Goal: Task Accomplishment & Management: Manage account settings

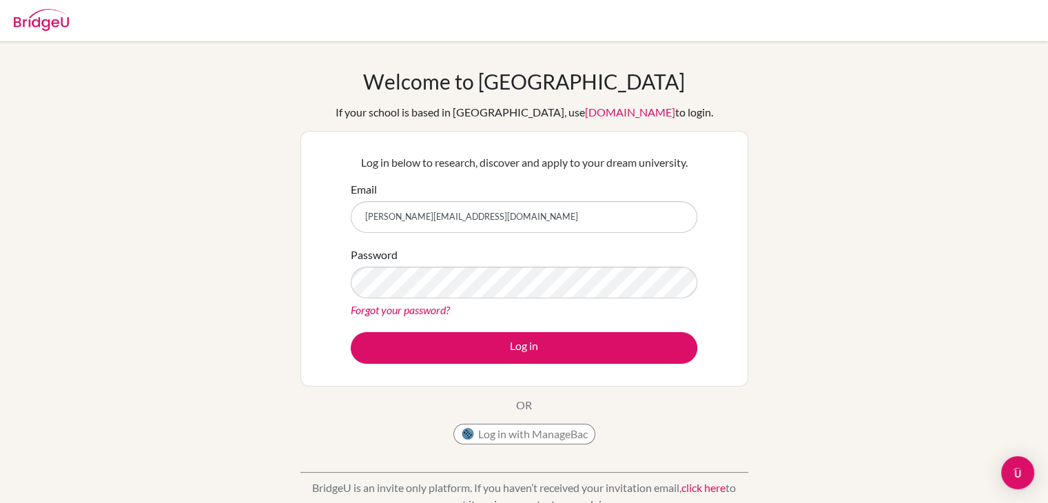
type input "[PERSON_NAME][EMAIL_ADDRESS][DOMAIN_NAME]"
click at [386, 310] on link "Forgot your password?" at bounding box center [400, 309] width 99 height 13
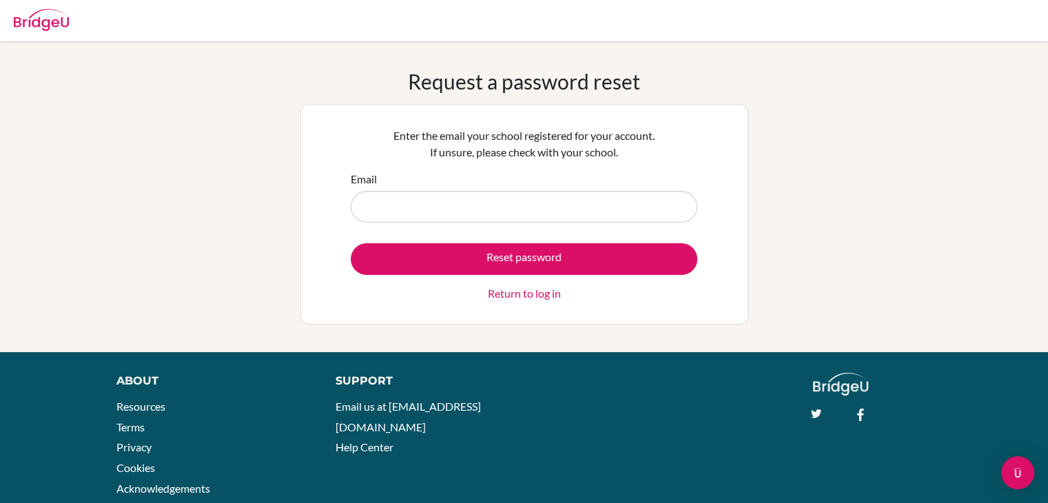
click at [503, 213] on input "Email" at bounding box center [524, 207] width 347 height 32
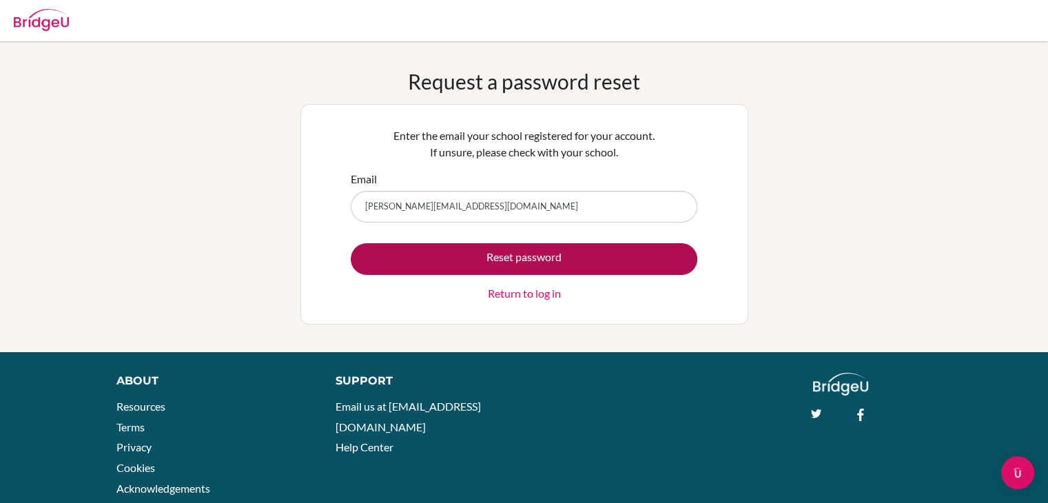
type input "[PERSON_NAME][EMAIL_ADDRESS][DOMAIN_NAME]"
click at [510, 260] on button "Reset password" at bounding box center [524, 259] width 347 height 32
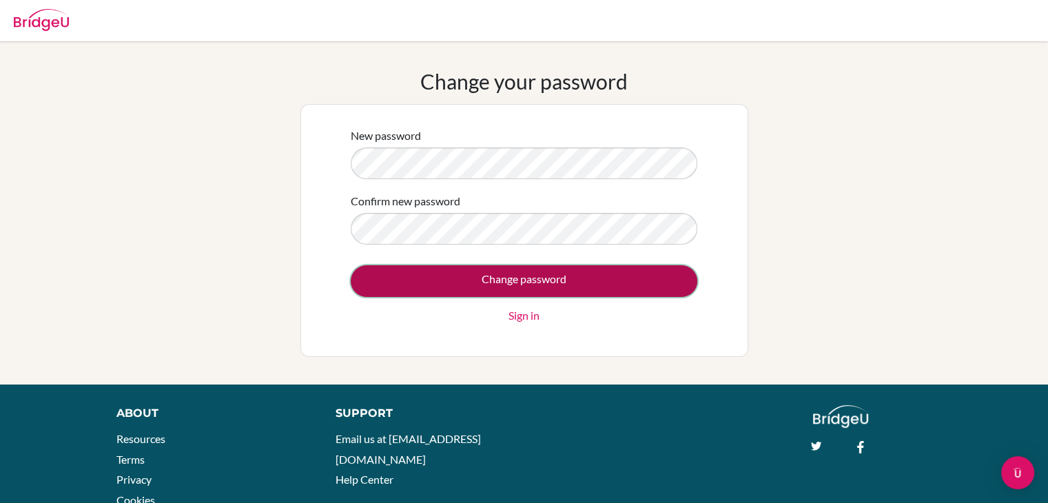
click at [575, 279] on input "Change password" at bounding box center [524, 281] width 347 height 32
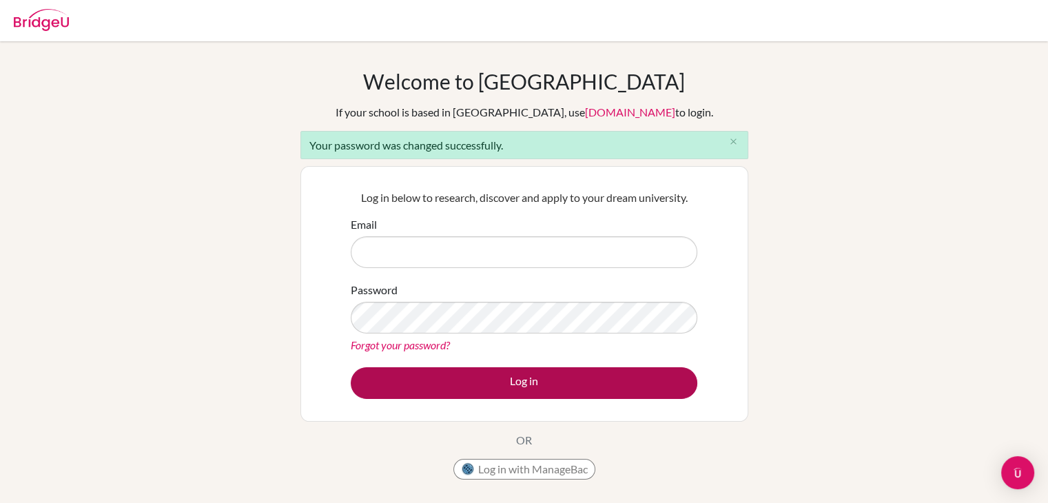
type input "[PERSON_NAME][EMAIL_ADDRESS][DOMAIN_NAME]"
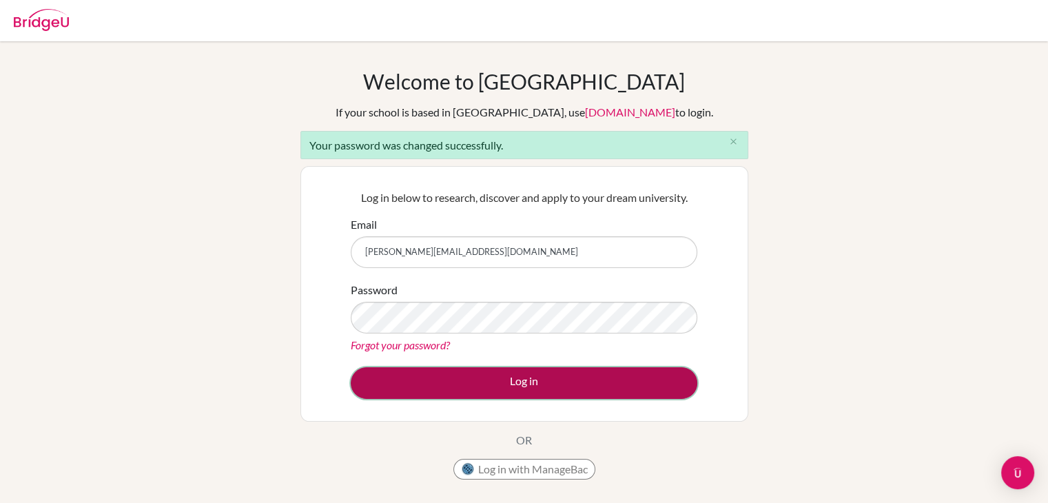
click at [469, 372] on button "Log in" at bounding box center [524, 383] width 347 height 32
